Goal: Find specific page/section: Find specific page/section

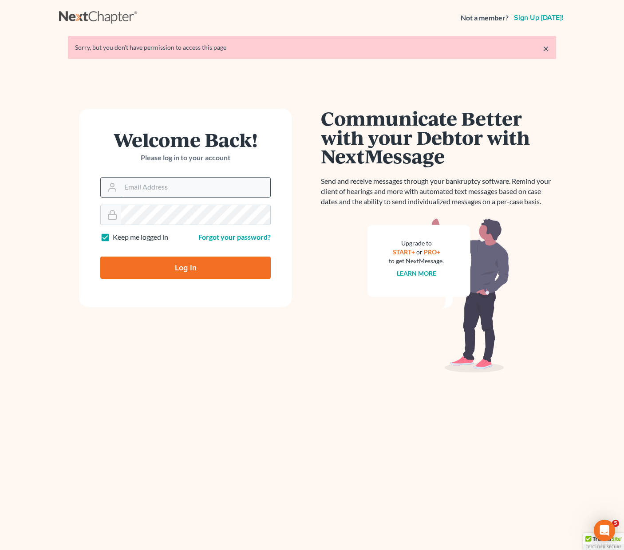
click at [150, 192] on input "Email Address" at bounding box center [196, 188] width 150 height 20
type input "[PERSON_NAME][EMAIL_ADDRESS][DOMAIN_NAME]"
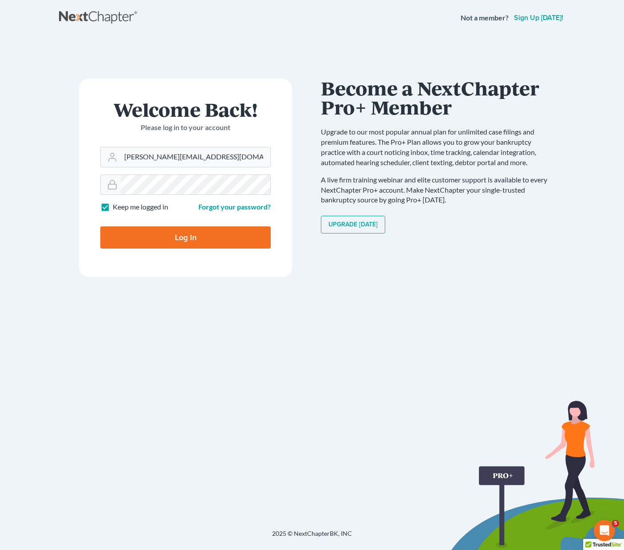
click at [183, 240] on input "Log In" at bounding box center [185, 237] width 170 height 22
type input "Thinking..."
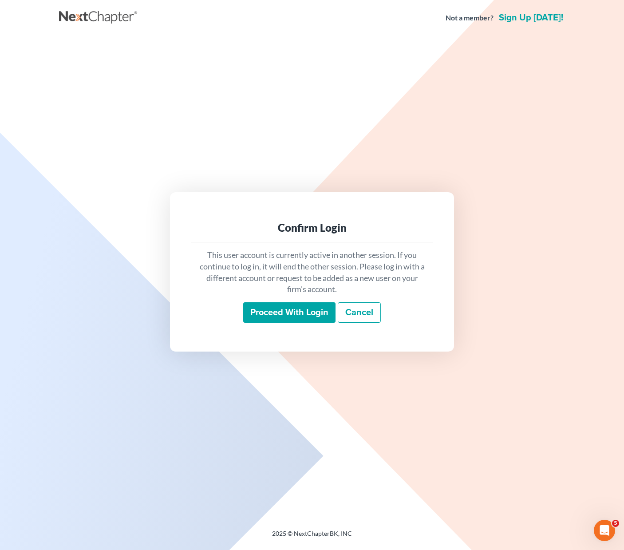
click at [305, 311] on input "Proceed with login" at bounding box center [289, 312] width 92 height 20
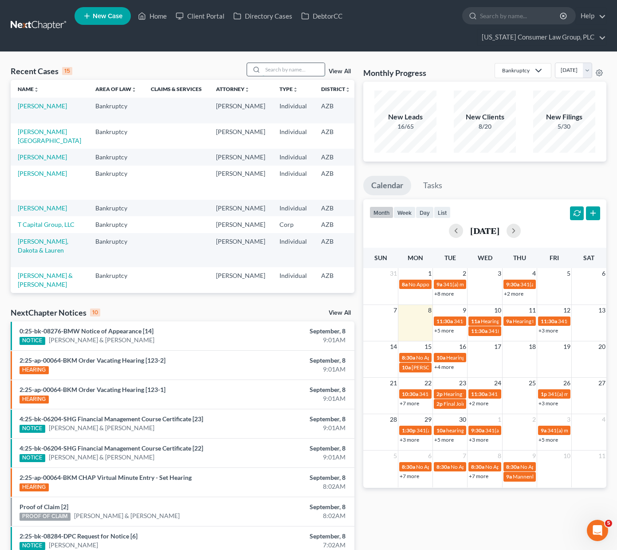
click at [290, 72] on input "search" at bounding box center [294, 69] width 62 height 13
type input "[PERSON_NAME]"
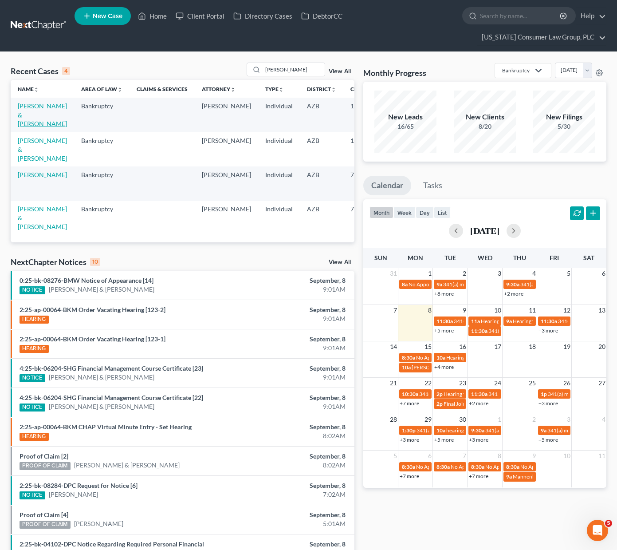
click at [27, 112] on link "Clark, Dennis & Marci" at bounding box center [42, 114] width 49 height 25
